Goal: Navigation & Orientation: Understand site structure

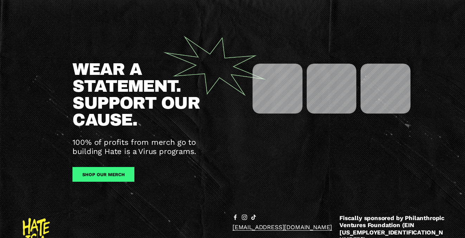
scroll to position [759, 0]
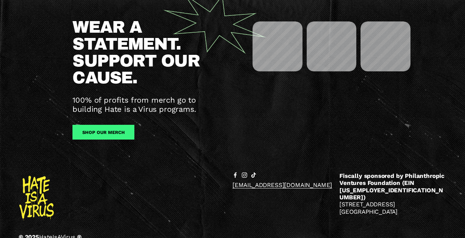
click at [242, 170] on use "instagram-unauth" at bounding box center [244, 175] width 11 height 11
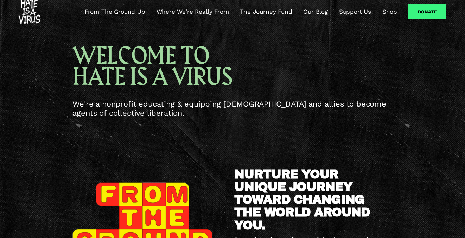
scroll to position [9, 0]
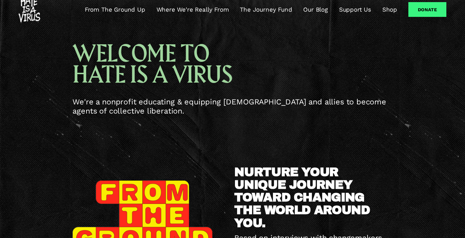
click at [122, 11] on link "From The Ground Up" at bounding box center [115, 9] width 61 height 8
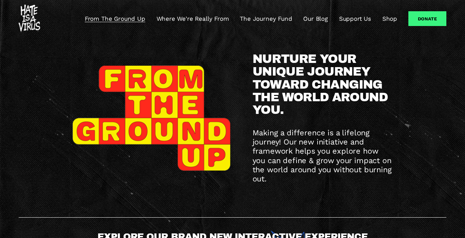
click at [197, 18] on link "Where We're Really From" at bounding box center [193, 18] width 72 height 8
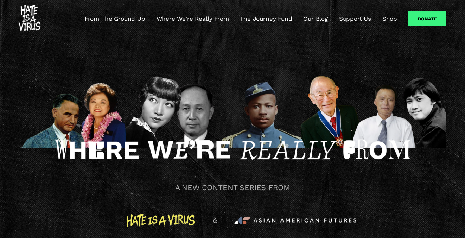
click at [323, 21] on link "Our Blog" at bounding box center [315, 18] width 25 height 8
click at [366, 21] on link "Support Us" at bounding box center [355, 18] width 32 height 8
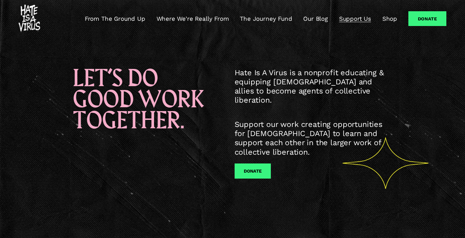
click at [38, 21] on img at bounding box center [29, 19] width 21 height 28
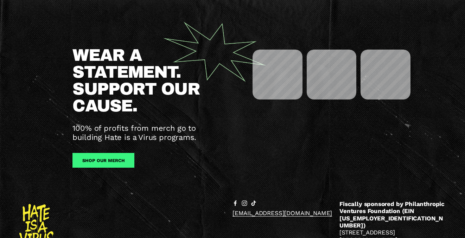
scroll to position [759, 0]
